Goal: Task Accomplishment & Management: Manage account settings

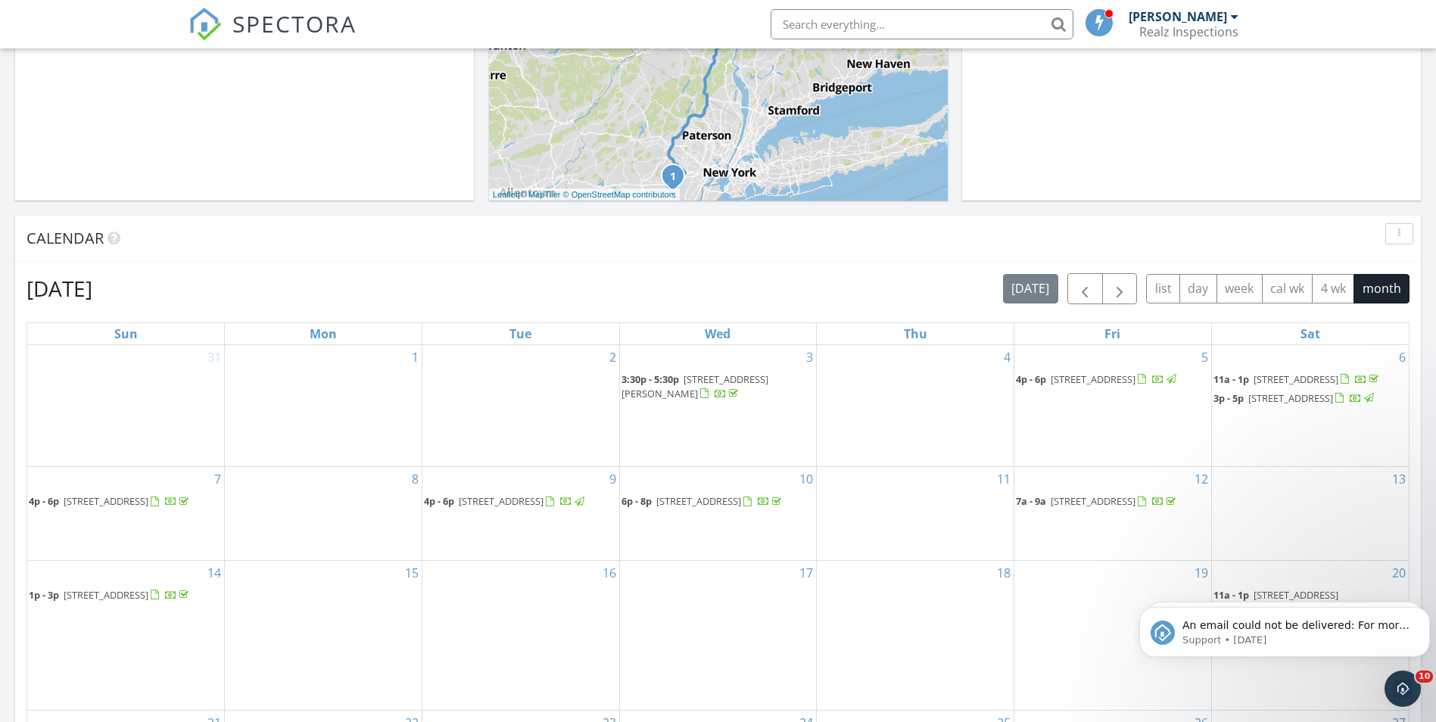
scroll to position [692, 0]
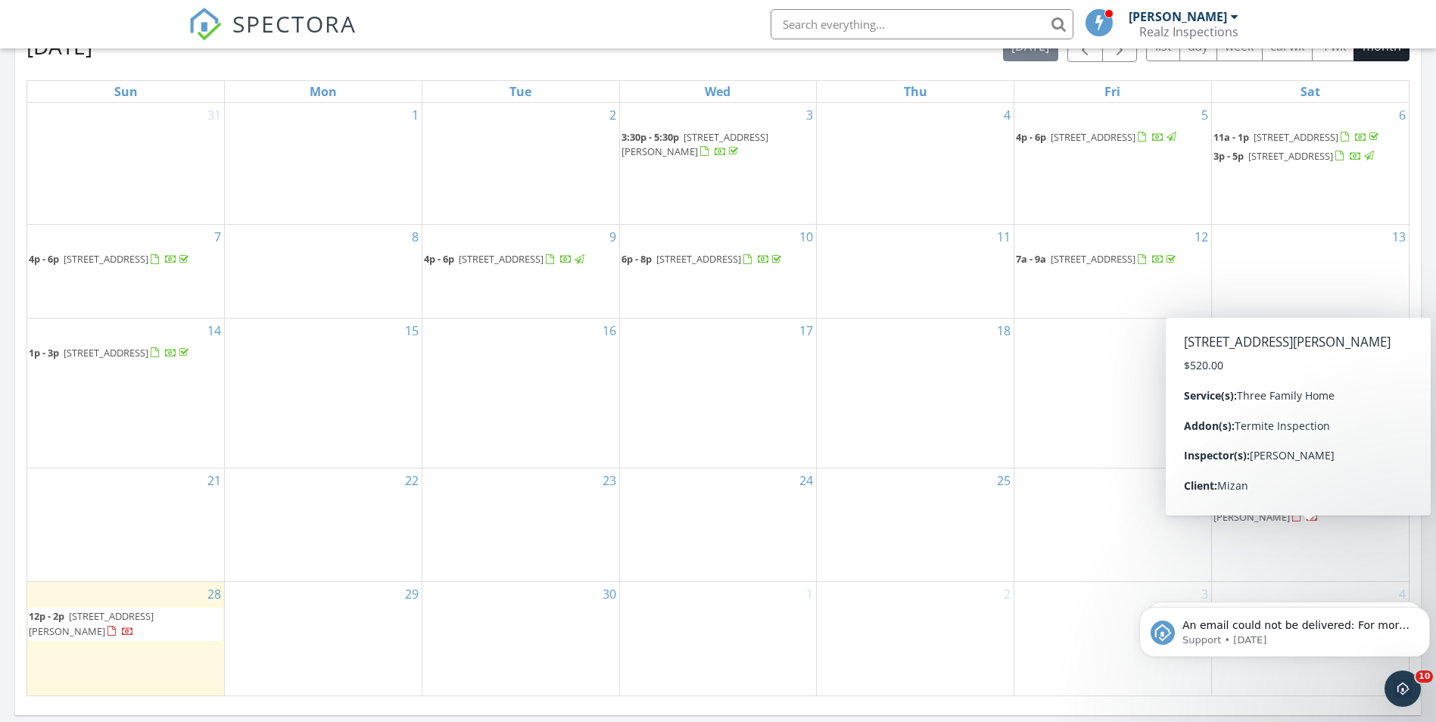
drag, startPoint x: 1379, startPoint y: 524, endPoint x: 1267, endPoint y: 532, distance: 112.3
click at [1267, 524] on span "[STREET_ADDRESS][PERSON_NAME]" at bounding box center [1275, 510] width 125 height 28
